Goal: Information Seeking & Learning: Learn about a topic

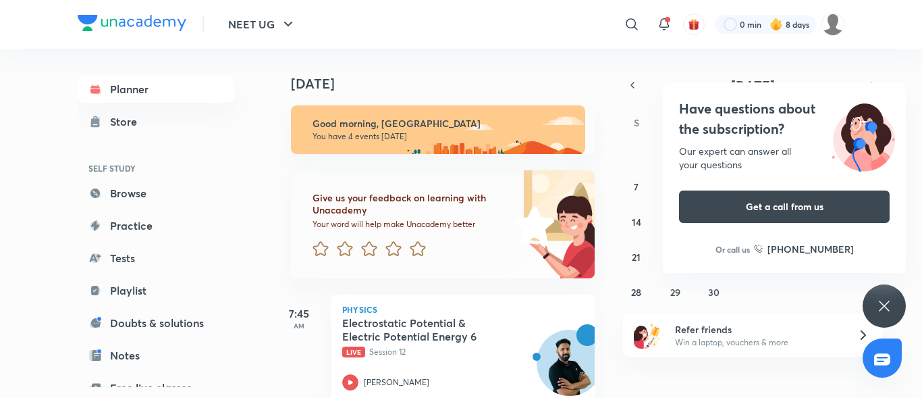
click at [887, 317] on div "Have questions about the subscription? Our expert can answer all your questions…" at bounding box center [884, 305] width 43 height 43
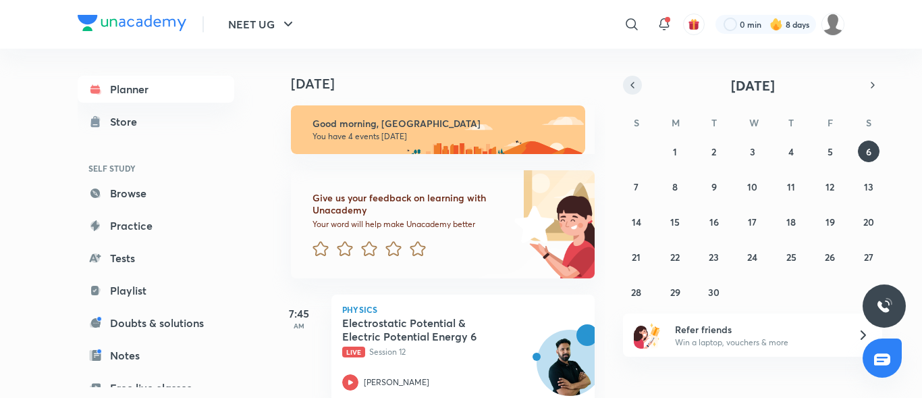
click at [637, 87] on icon "button" at bounding box center [632, 85] width 11 height 12
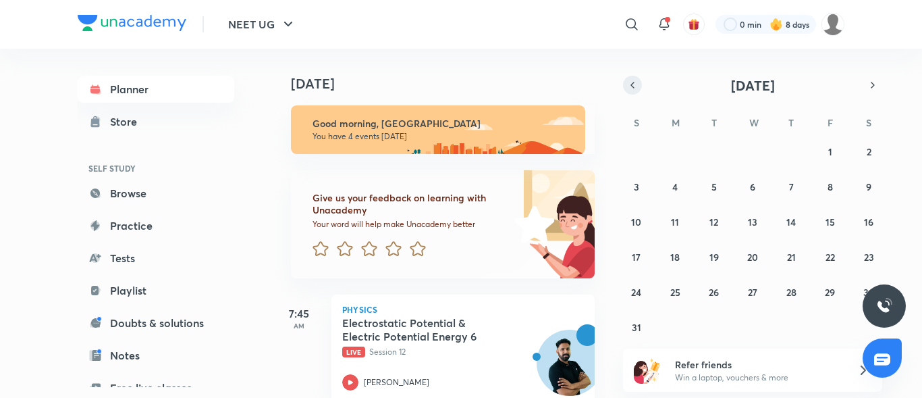
click at [630, 86] on icon "button" at bounding box center [632, 85] width 11 height 12
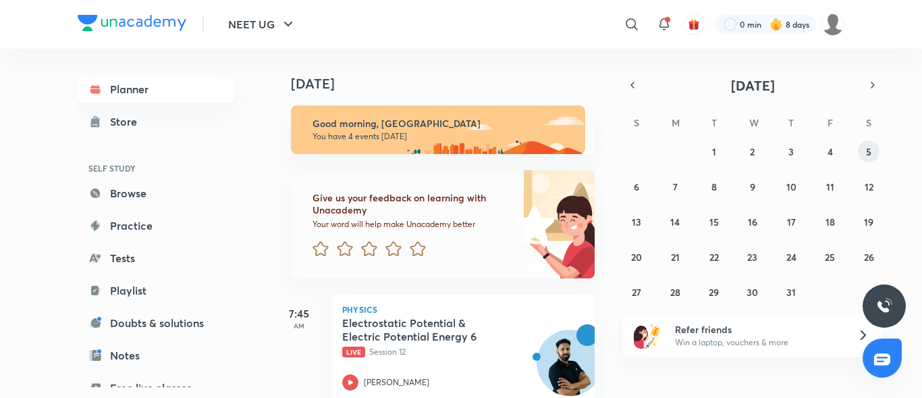
click at [863, 162] on div "29 30 1 2 3 4 5 6 7 8 9 10 11 12 13 14 15 16 17 18 19 20 21 22 23 24 25 26 27 2…" at bounding box center [752, 221] width 259 height 162
click at [869, 155] on abbr "5" at bounding box center [868, 151] width 5 height 13
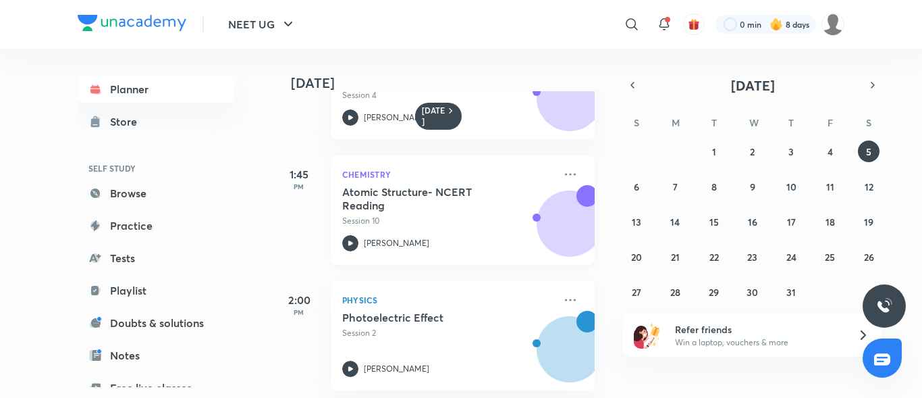
scroll to position [217, 0]
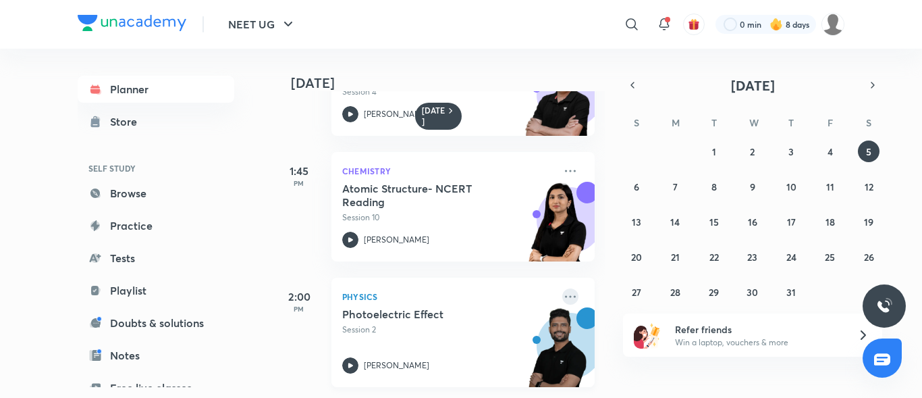
click at [562, 288] on icon at bounding box center [570, 296] width 16 height 16
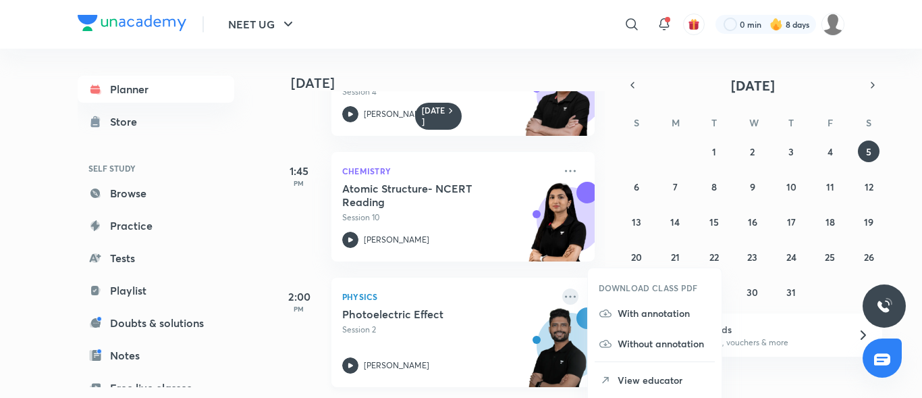
click at [562, 290] on icon at bounding box center [570, 296] width 16 height 16
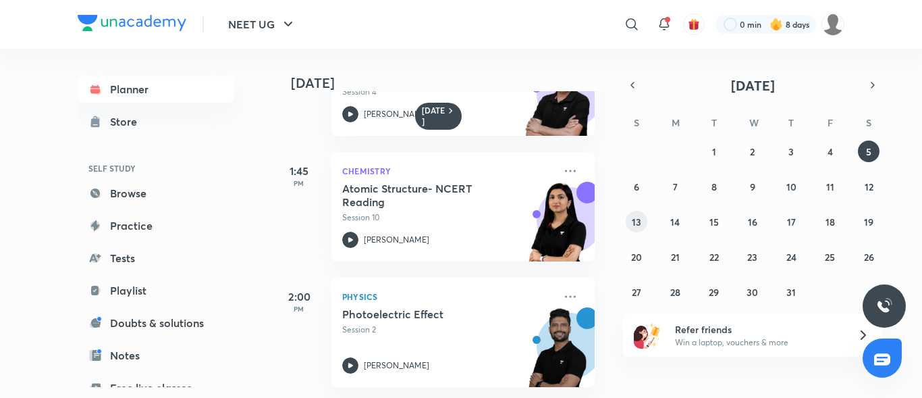
click at [639, 222] on abbr "13" at bounding box center [636, 221] width 9 height 13
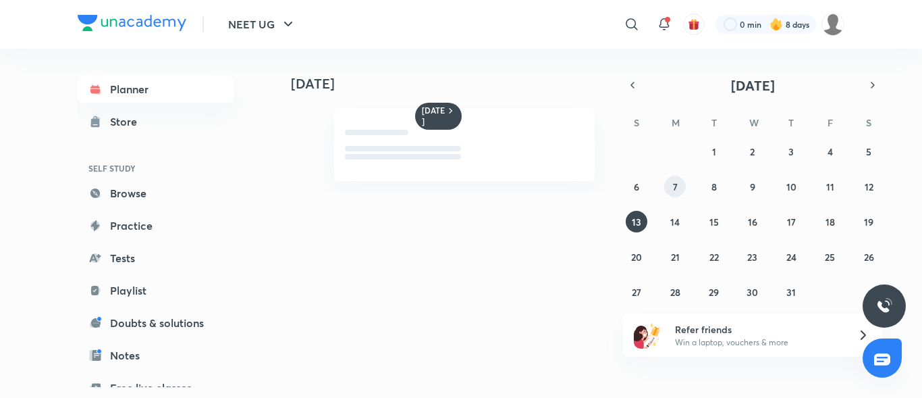
click at [669, 195] on button "7" at bounding box center [675, 186] width 22 height 22
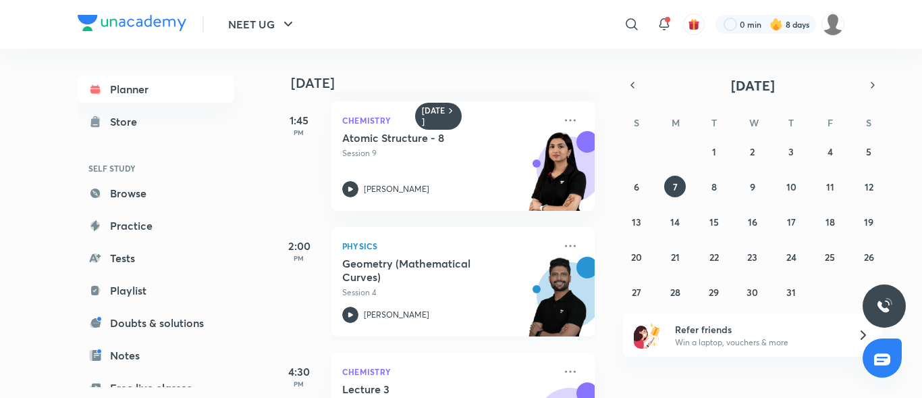
scroll to position [405, 0]
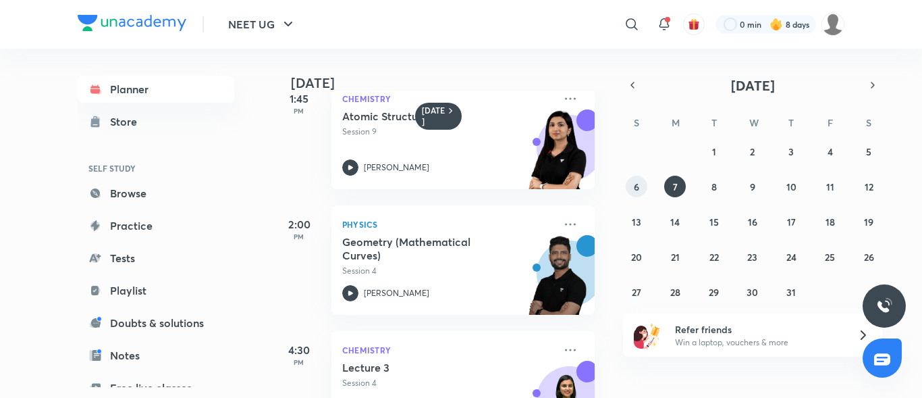
click at [632, 192] on button "6" at bounding box center [637, 186] width 22 height 22
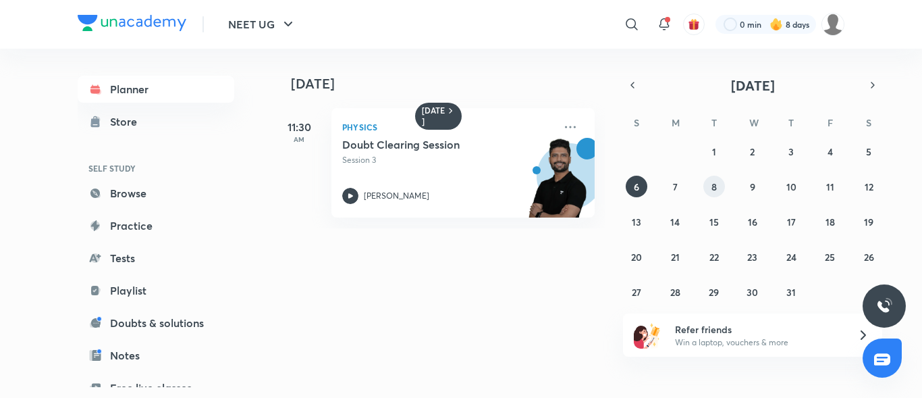
click at [710, 189] on button "8" at bounding box center [714, 186] width 22 height 22
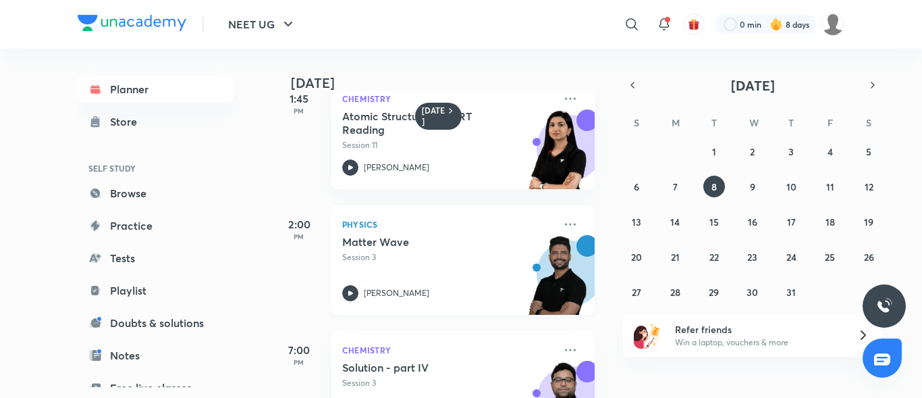
click at [505, 239] on h5 "Matter Wave" at bounding box center [426, 241] width 168 height 13
